Goal: Transaction & Acquisition: Purchase product/service

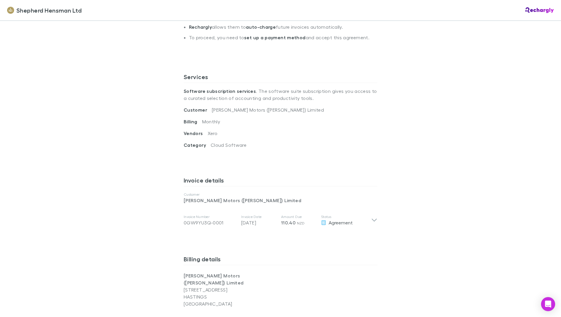
scroll to position [205, 0]
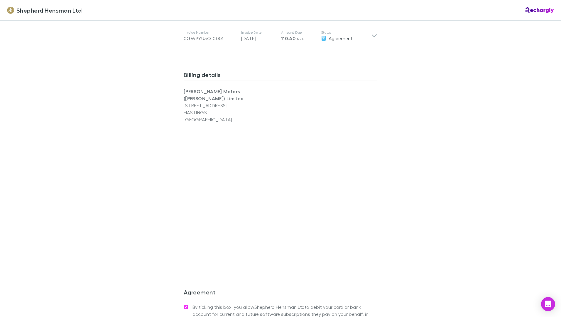
scroll to position [371, 0]
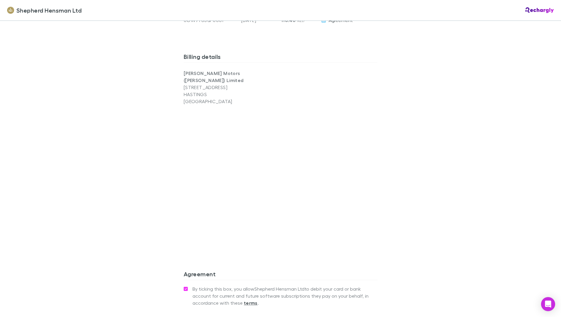
click at [276, 242] on div "Billing details Stephen Hill Motors (Napier) Limited 1123 Heretaunga Street Wes…" at bounding box center [281, 157] width 194 height 218
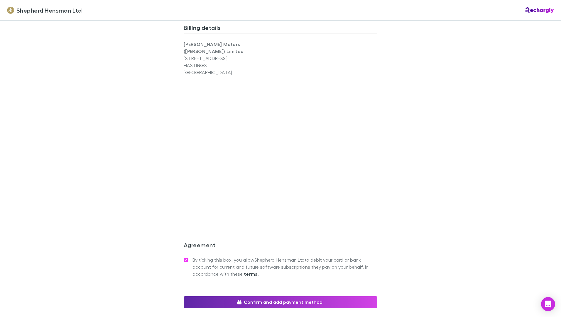
scroll to position [447, 0]
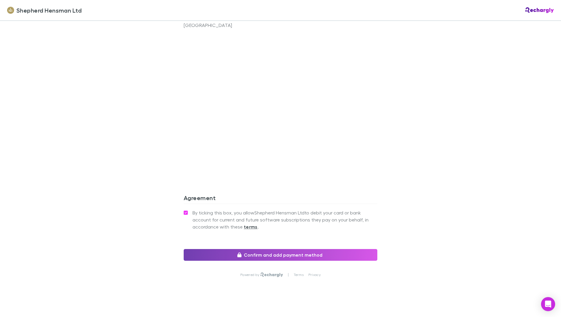
click at [283, 250] on button "Confirm and add payment method" at bounding box center [281, 255] width 194 height 12
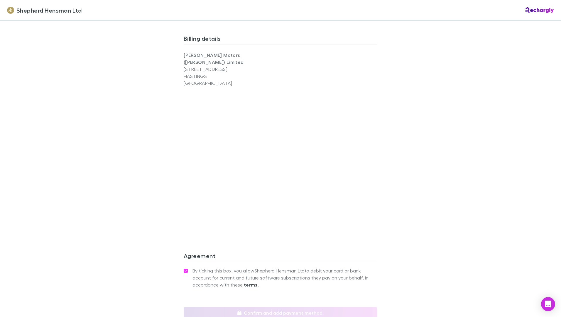
scroll to position [388, 0]
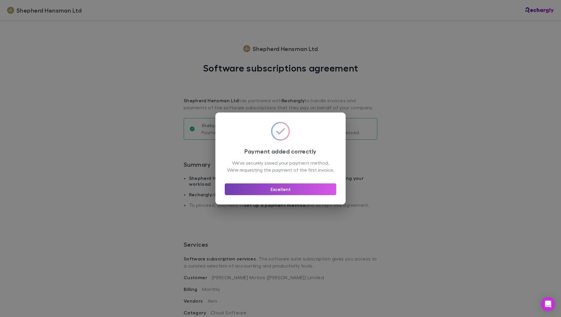
click at [291, 190] on button "Excellent" at bounding box center [280, 190] width 111 height 12
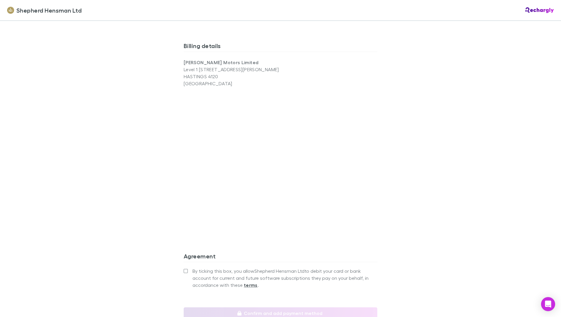
scroll to position [447, 0]
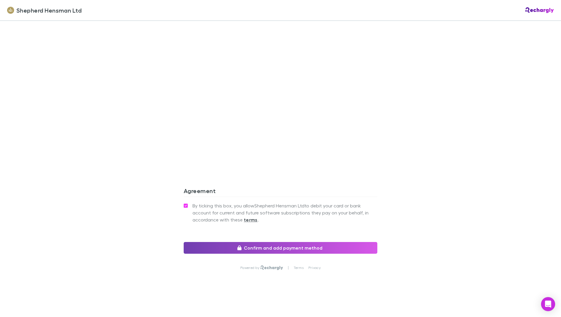
click at [247, 252] on button "Confirm and add payment method" at bounding box center [281, 248] width 194 height 12
